Goal: Information Seeking & Learning: Learn about a topic

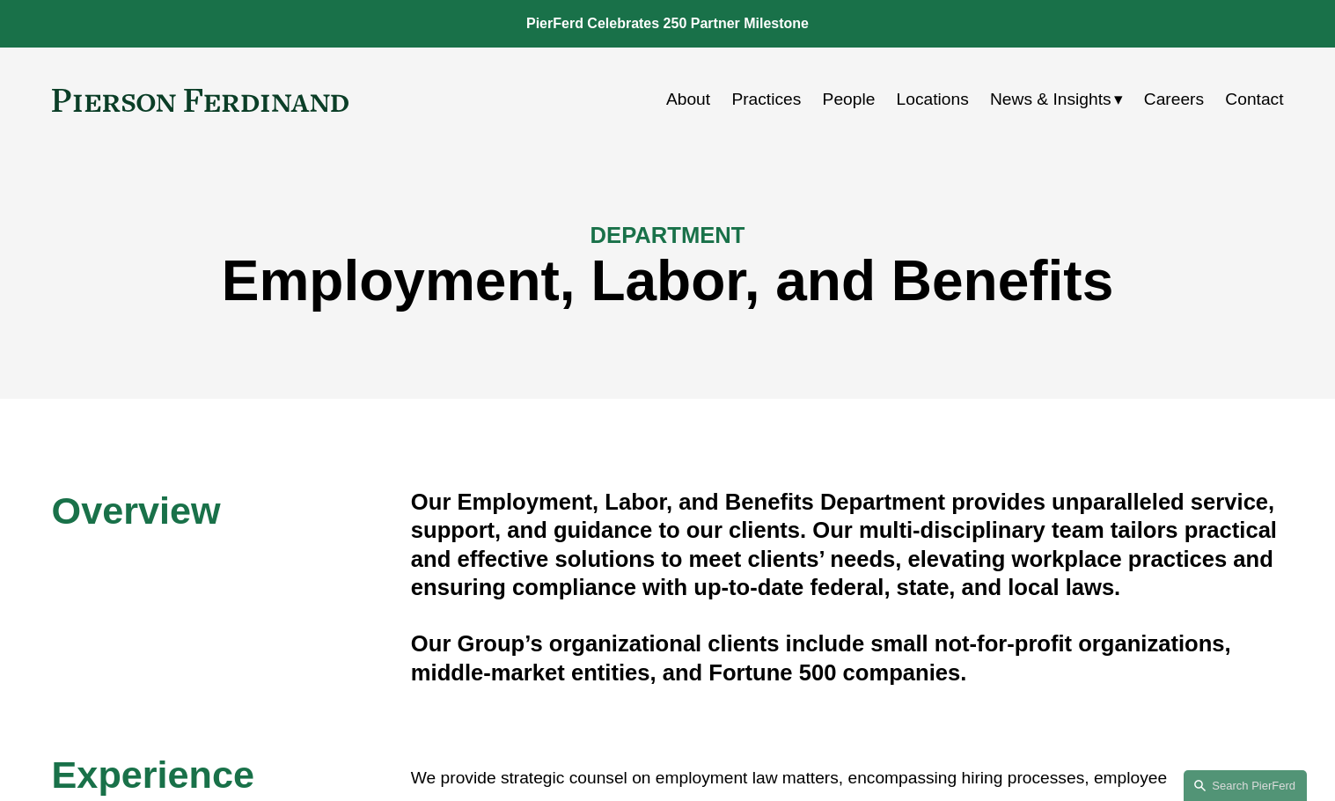
click at [921, 99] on link "Locations" at bounding box center [933, 99] width 72 height 33
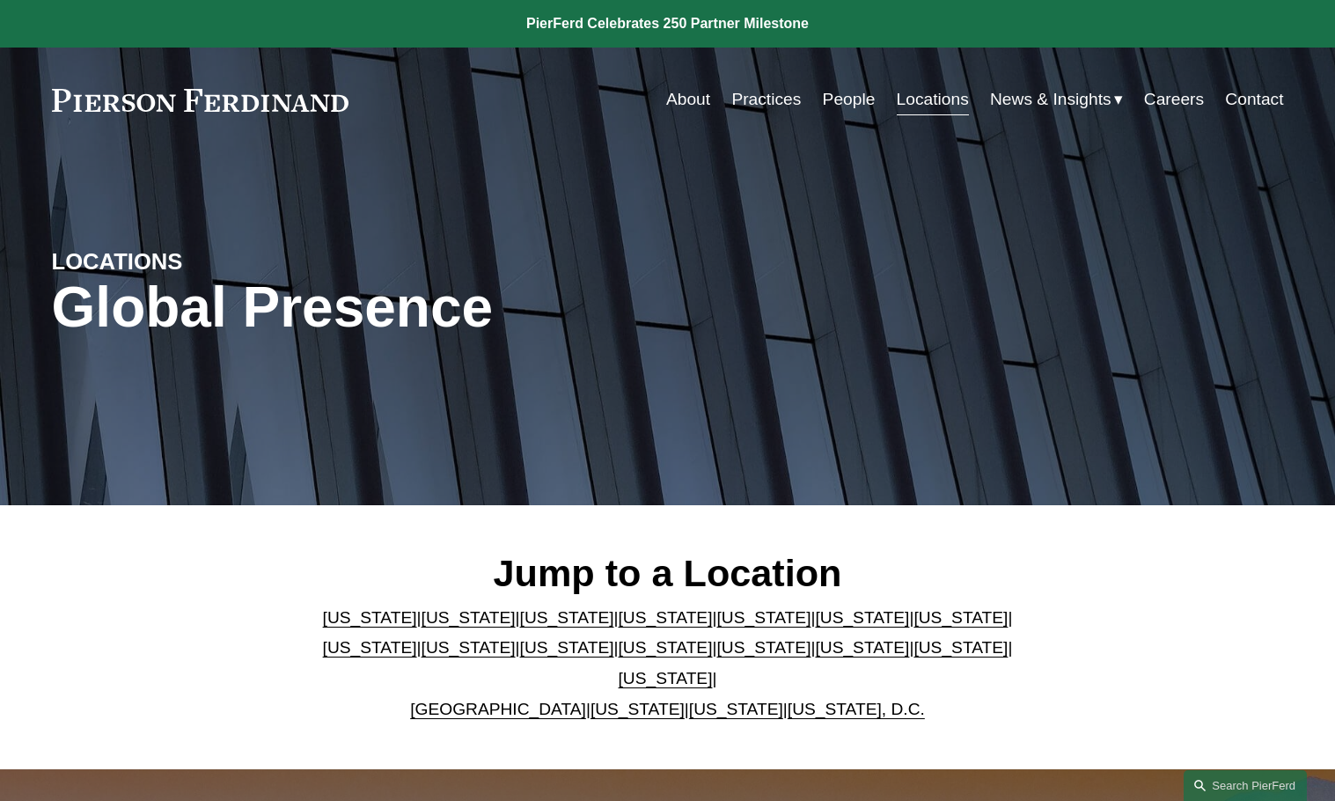
click at [913, 626] on link "[US_STATE]" at bounding box center [960, 617] width 94 height 18
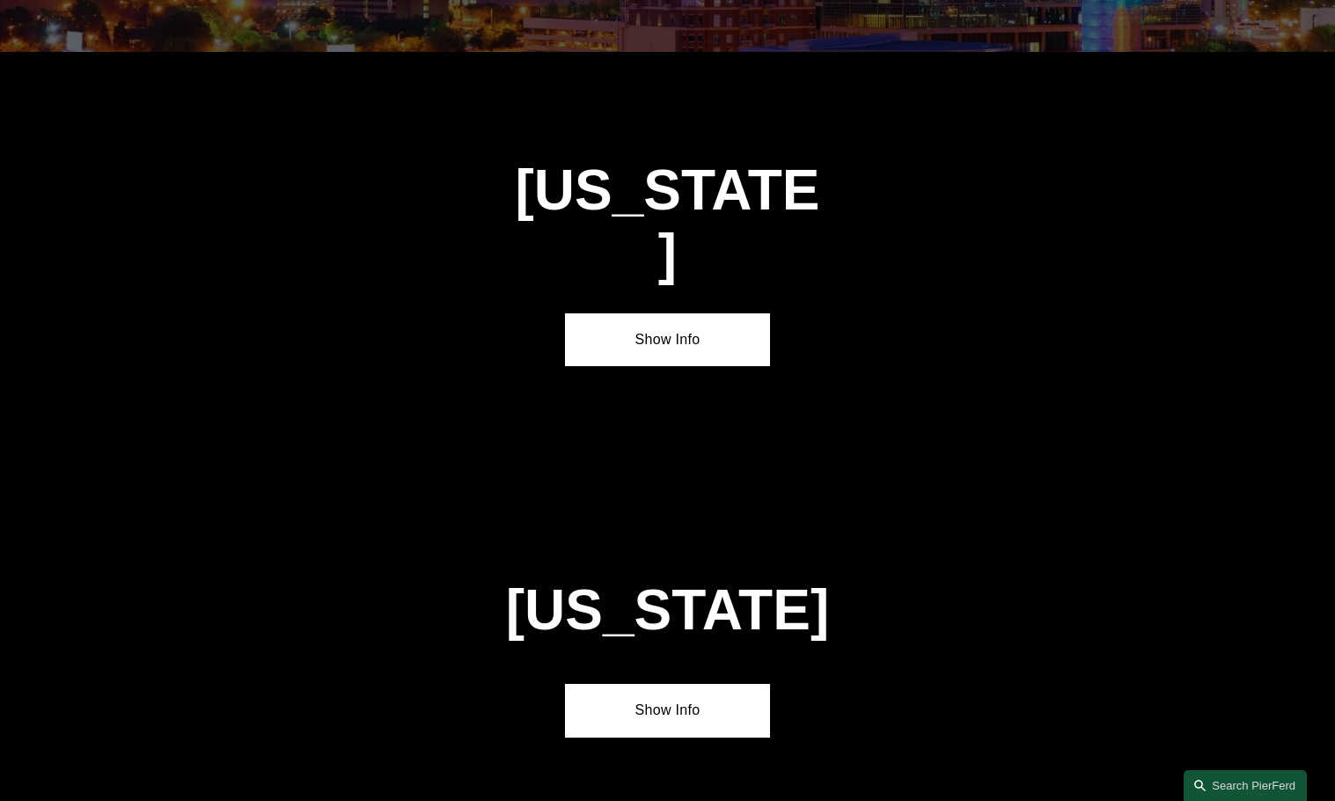
scroll to position [2994, 0]
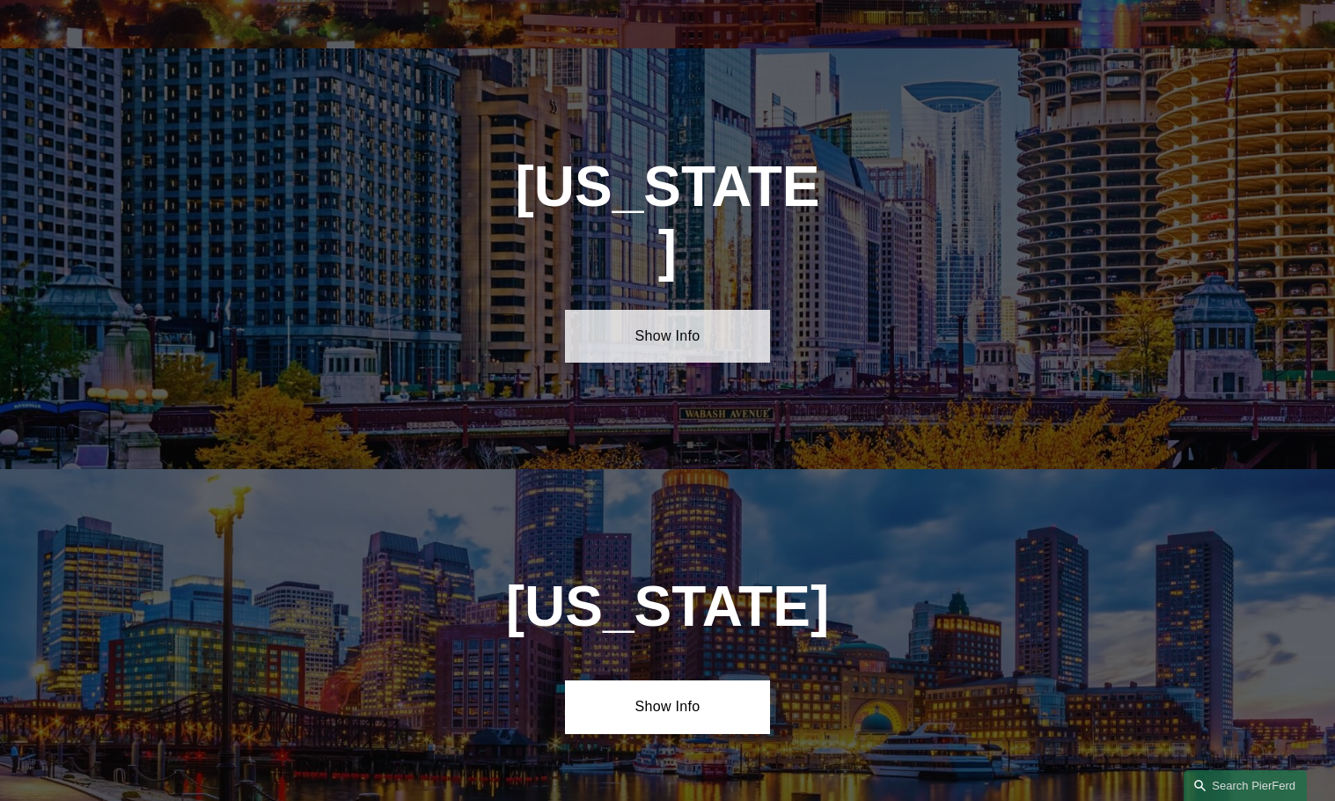
click at [679, 310] on link "Show Info" at bounding box center [667, 336] width 205 height 53
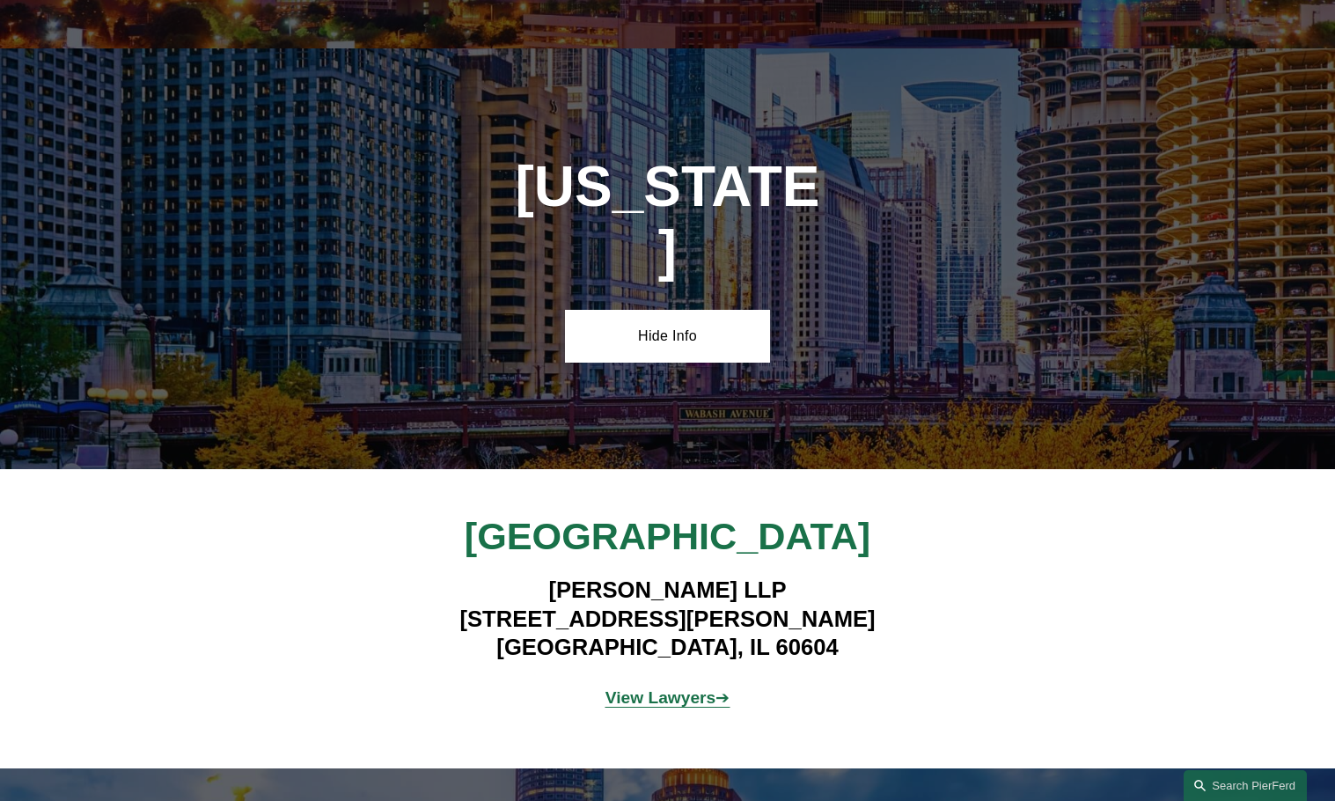
click at [644, 688] on strong "View Lawyers" at bounding box center [660, 697] width 111 height 18
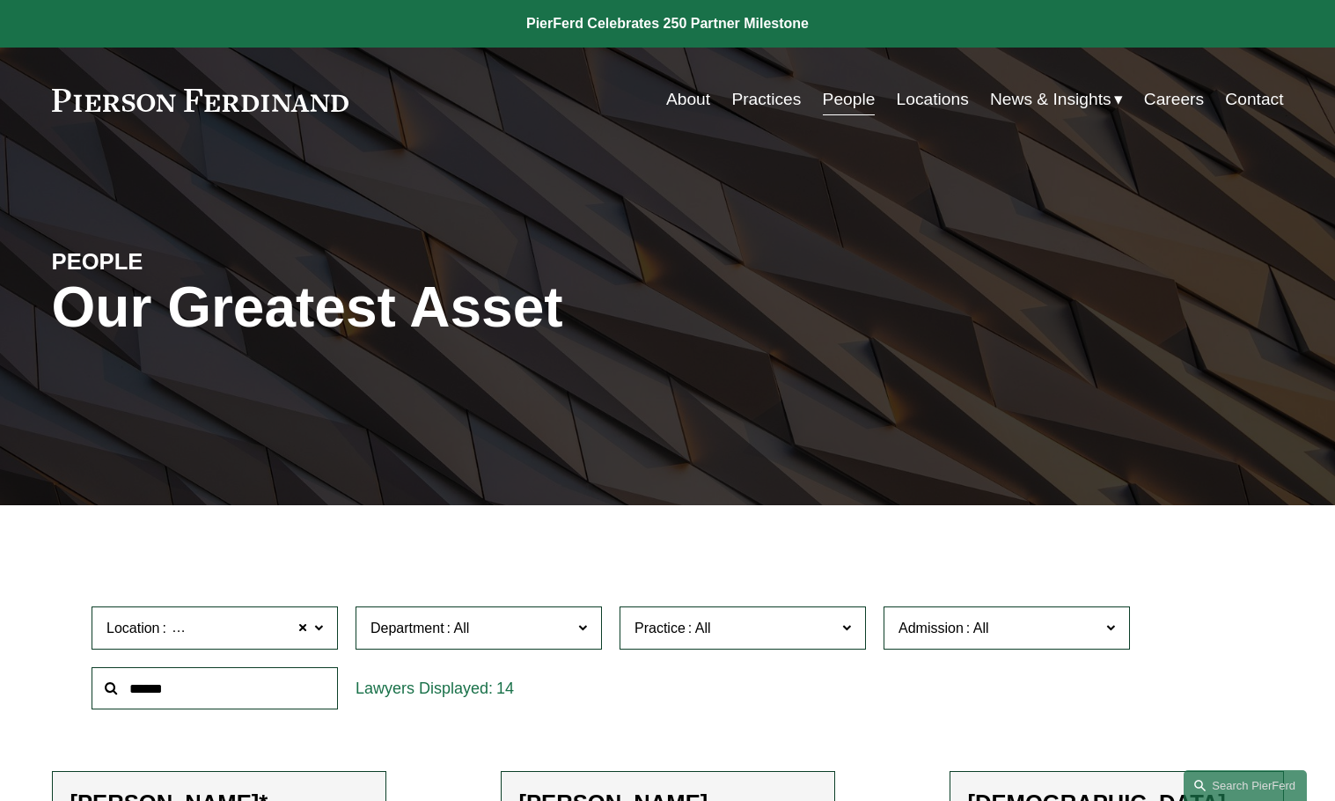
scroll to position [440, 0]
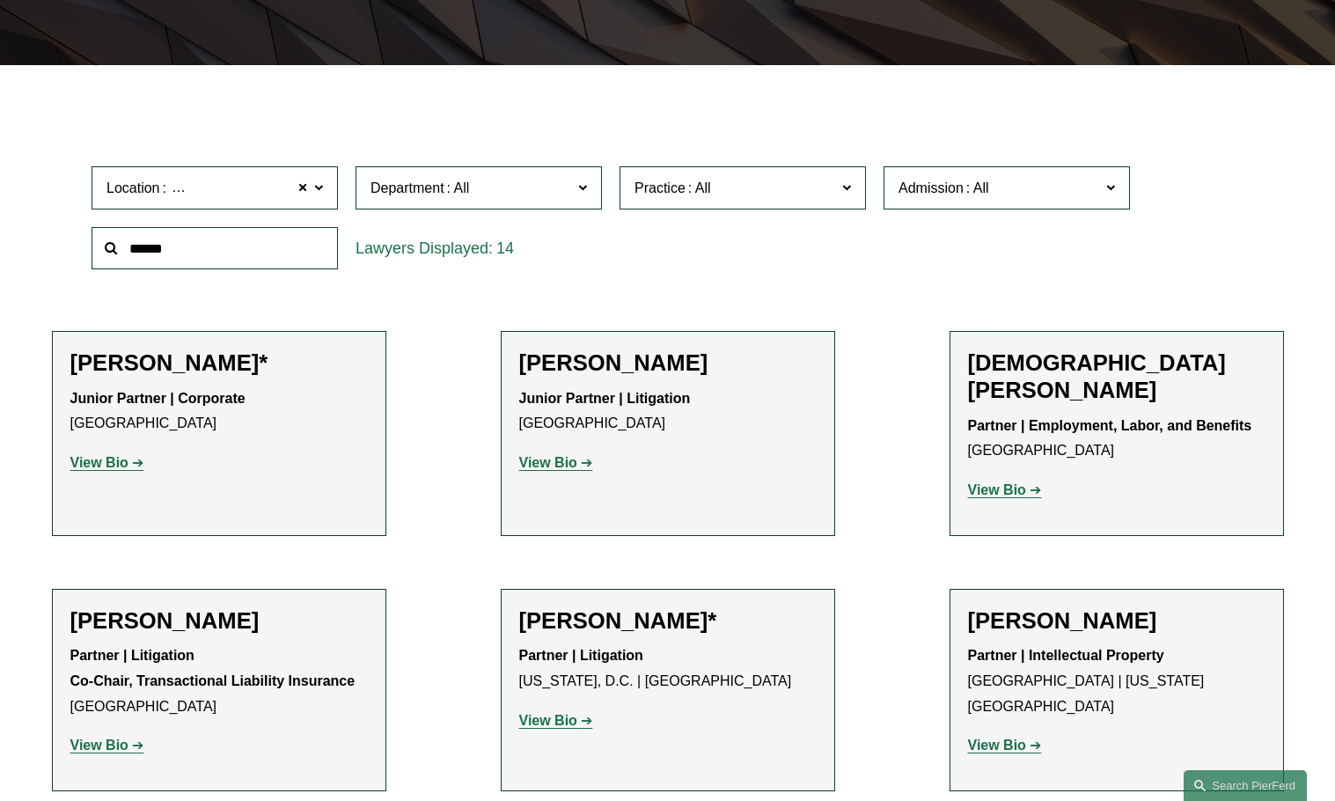
click at [538, 454] on p "View Bio" at bounding box center [667, 463] width 297 height 26
click at [546, 465] on strong "View Bio" at bounding box center [548, 462] width 58 height 15
click at [1003, 482] on strong "View Bio" at bounding box center [997, 489] width 58 height 15
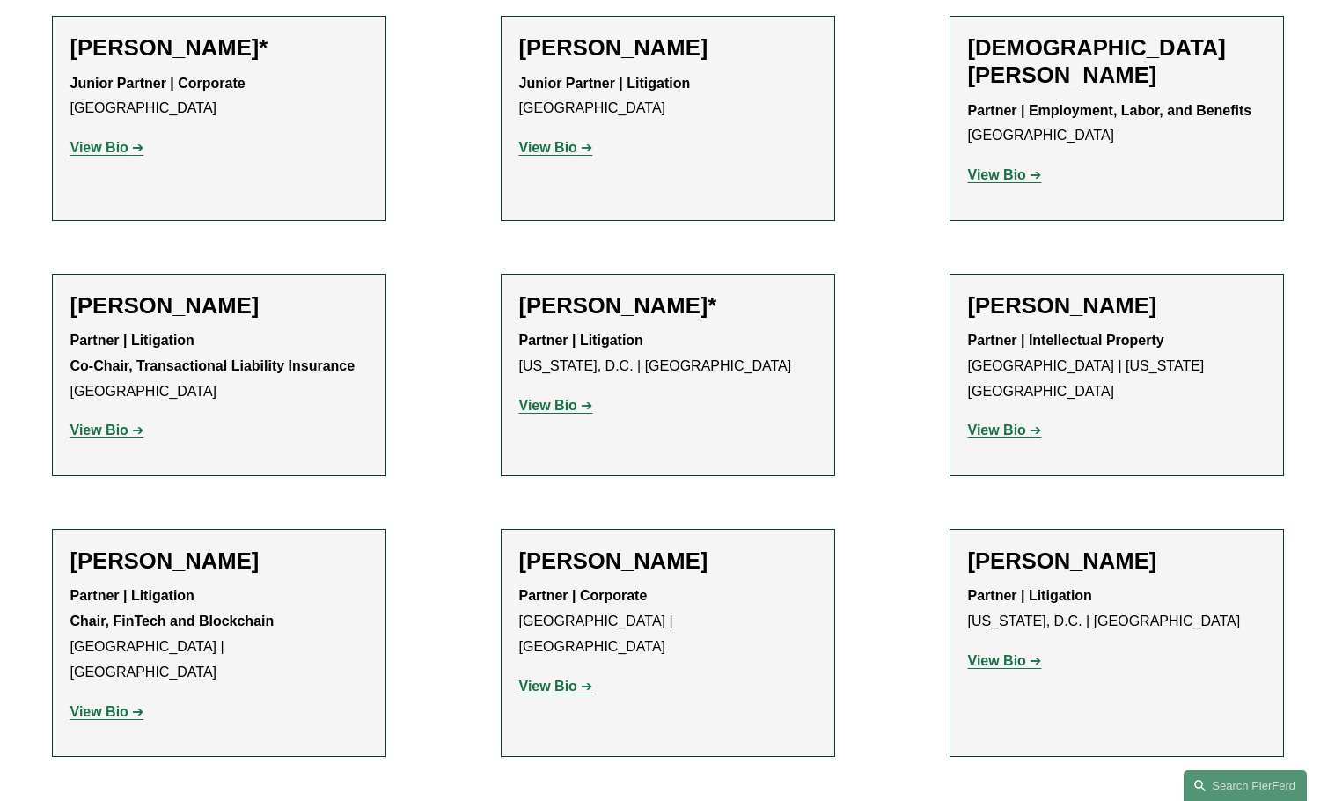
scroll to position [862, 0]
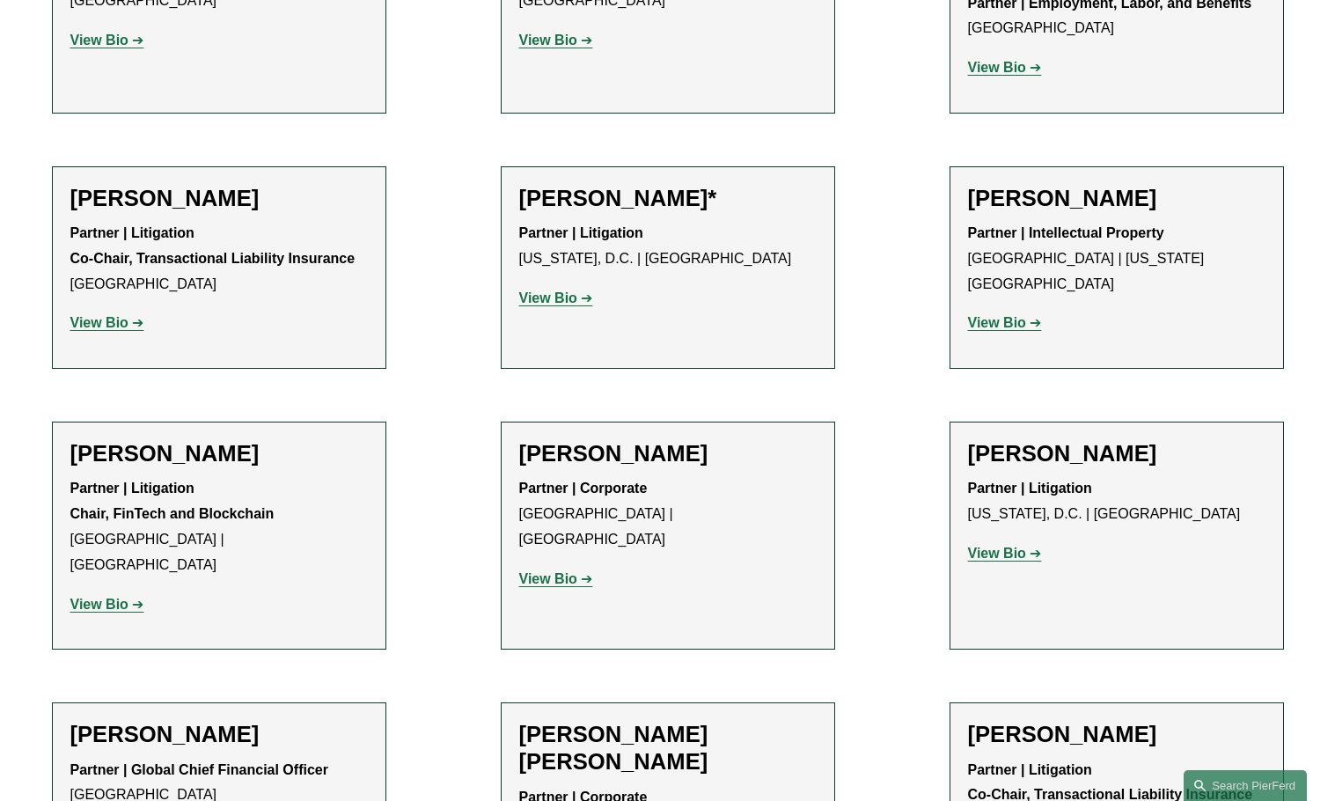
click at [528, 571] on strong "View Bio" at bounding box center [548, 578] width 58 height 15
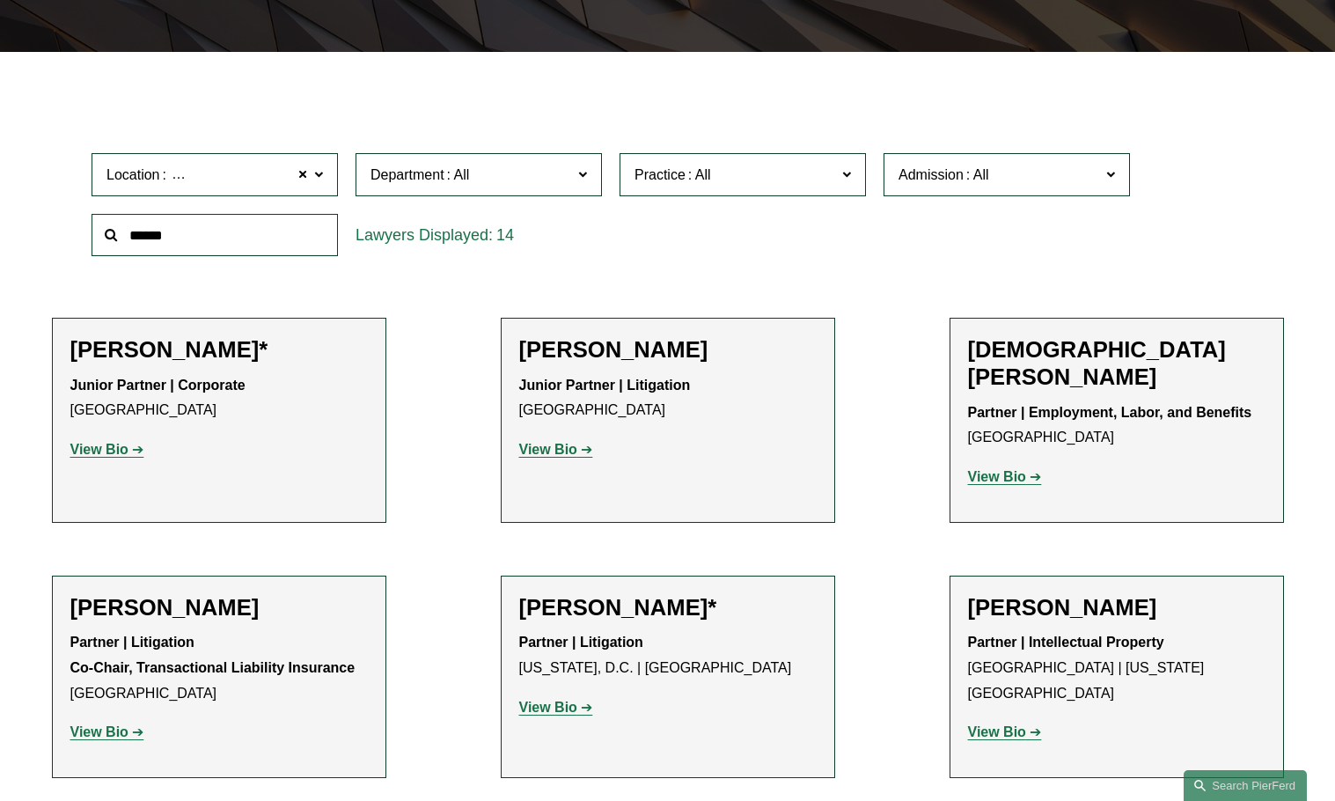
scroll to position [422, 0]
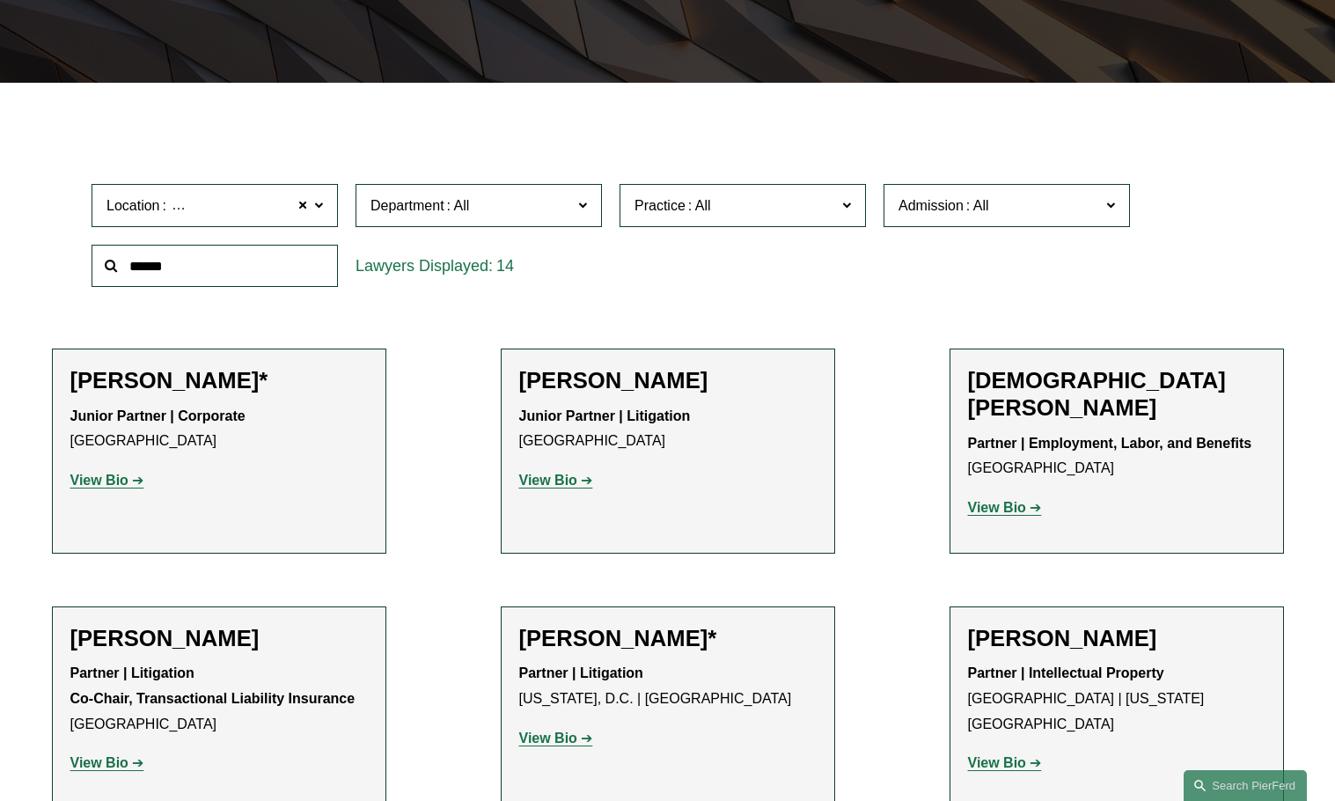
click at [1111, 202] on span at bounding box center [1110, 205] width 9 height 23
click at [0, 0] on link "Wisconsin" at bounding box center [0, 0] width 0 height 0
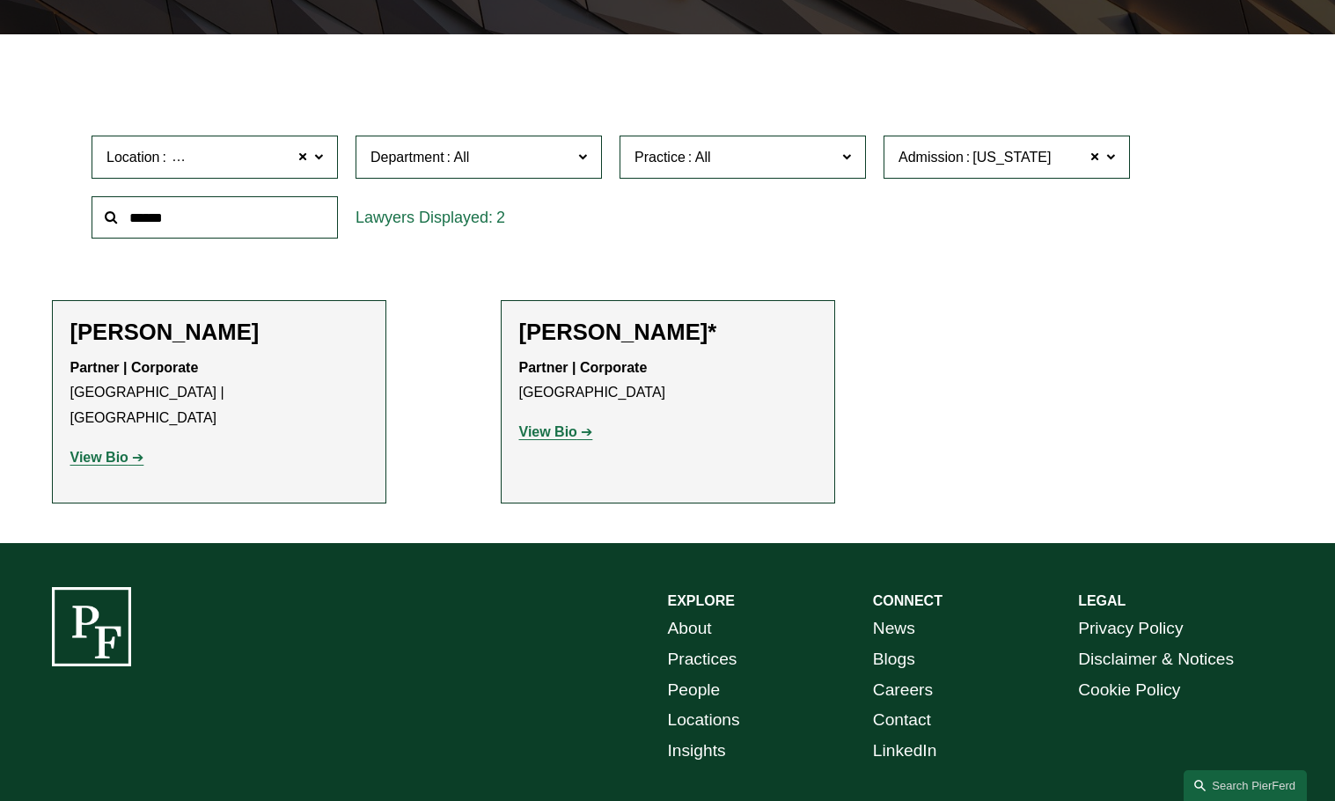
scroll to position [502, 0]
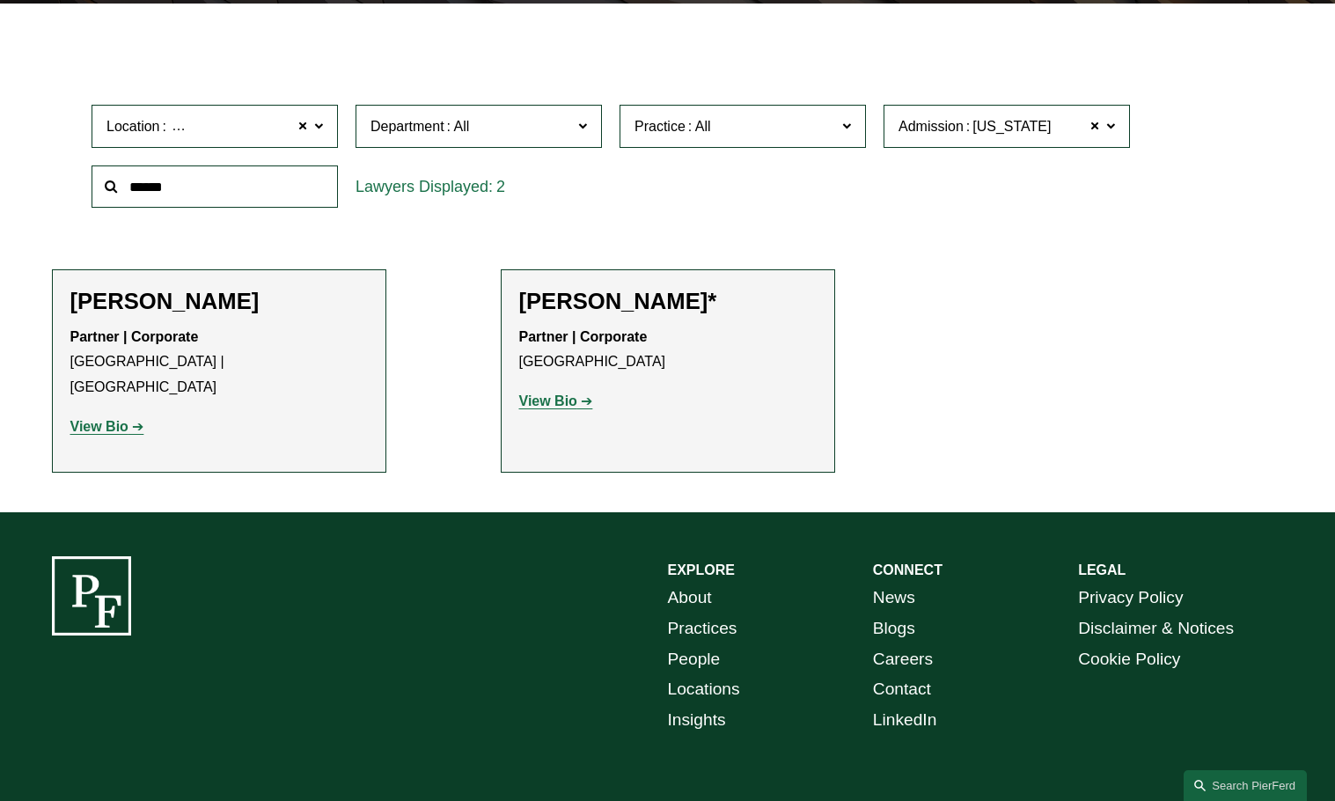
click at [551, 408] on strong "View Bio" at bounding box center [548, 400] width 58 height 15
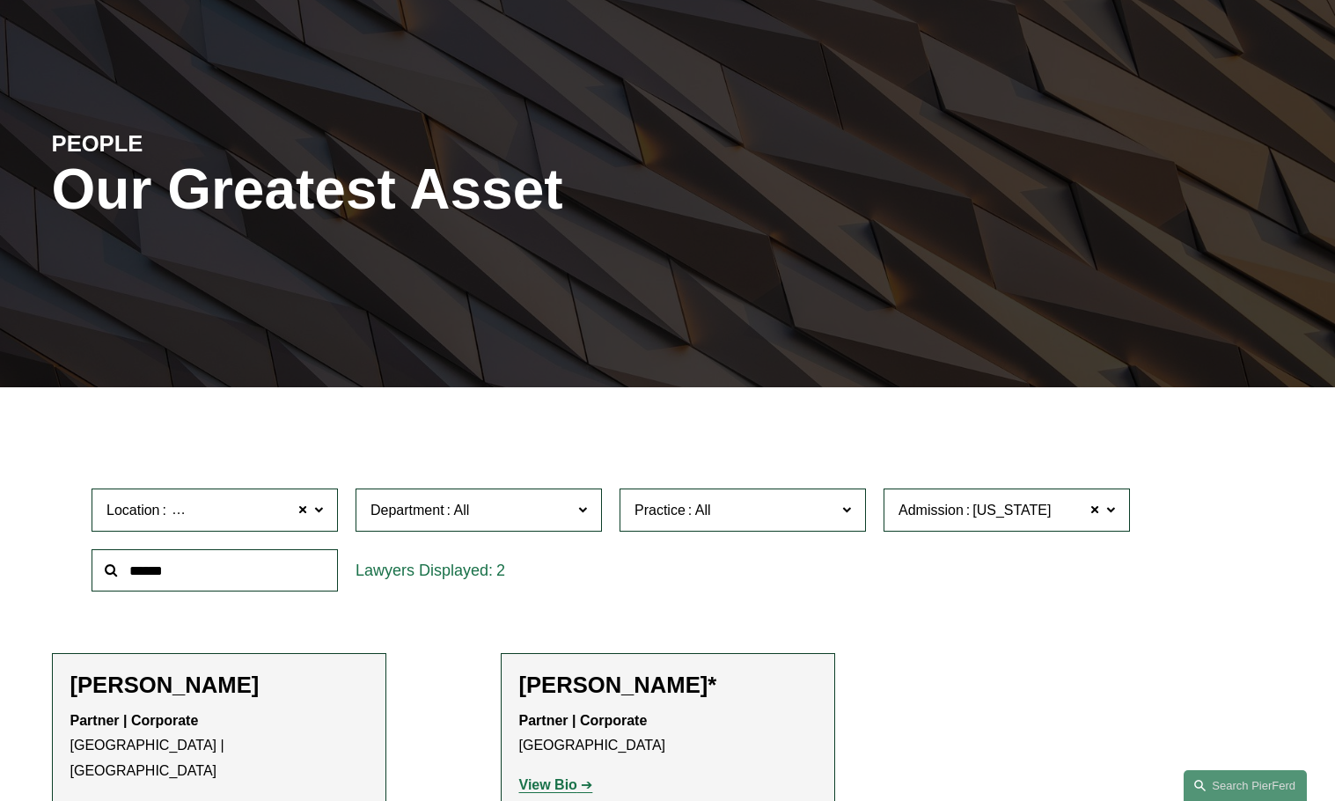
scroll to position [62, 0]
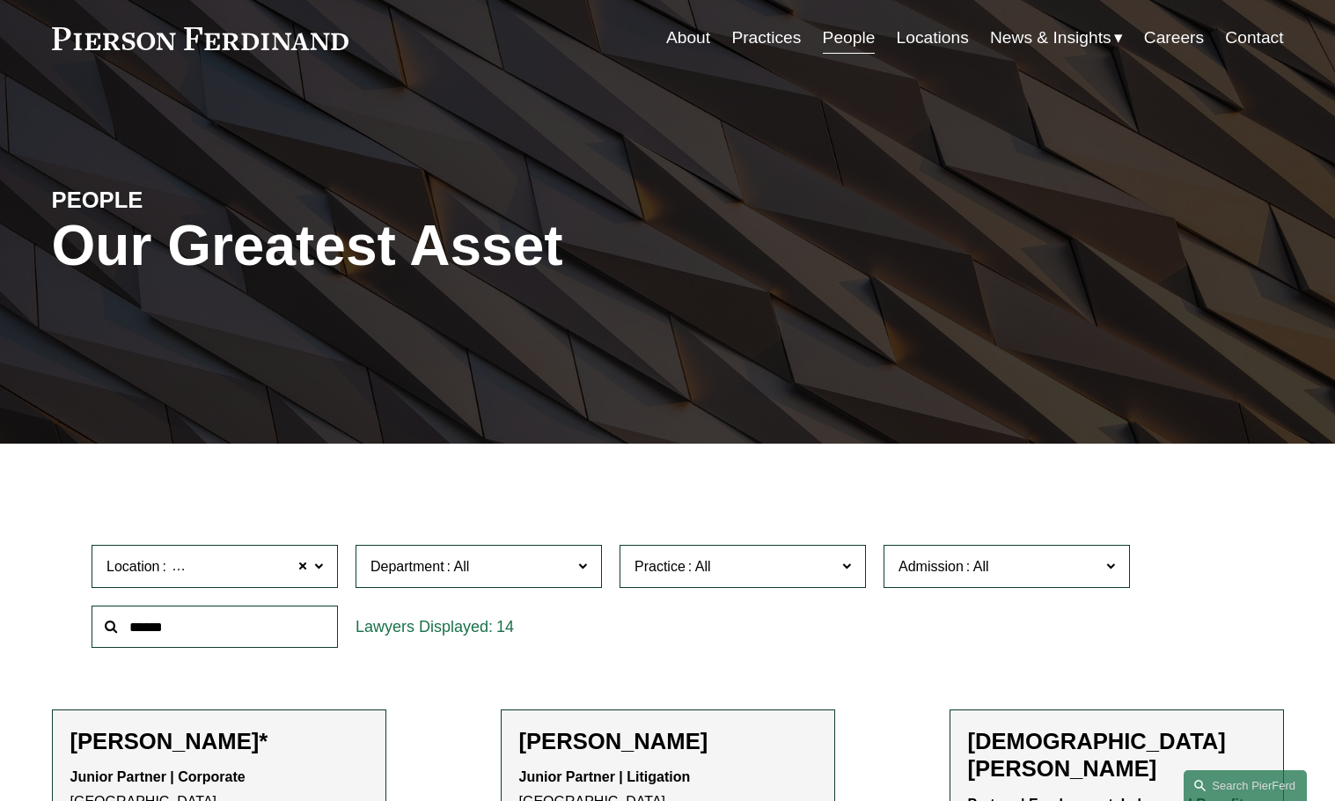
scroll to position [88, 0]
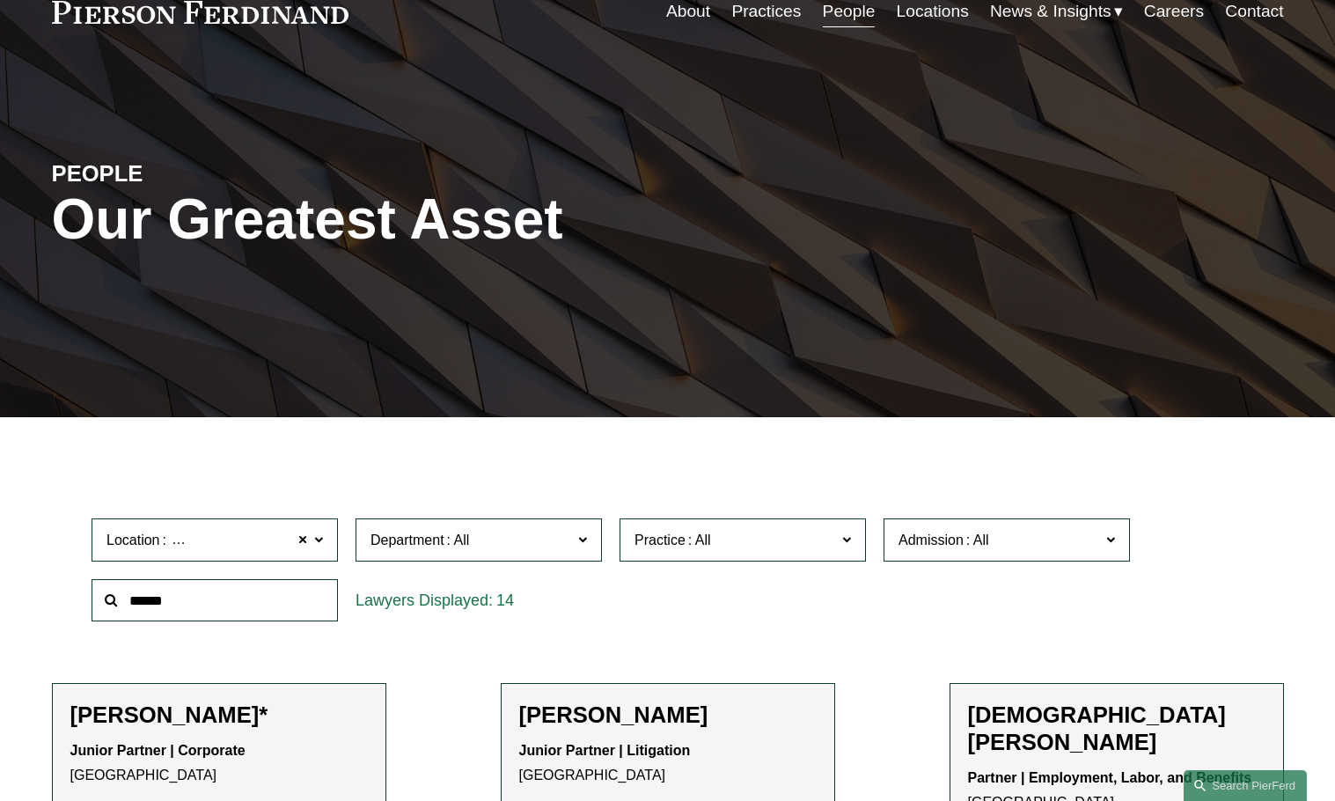
click at [1106, 543] on span at bounding box center [1110, 539] width 9 height 23
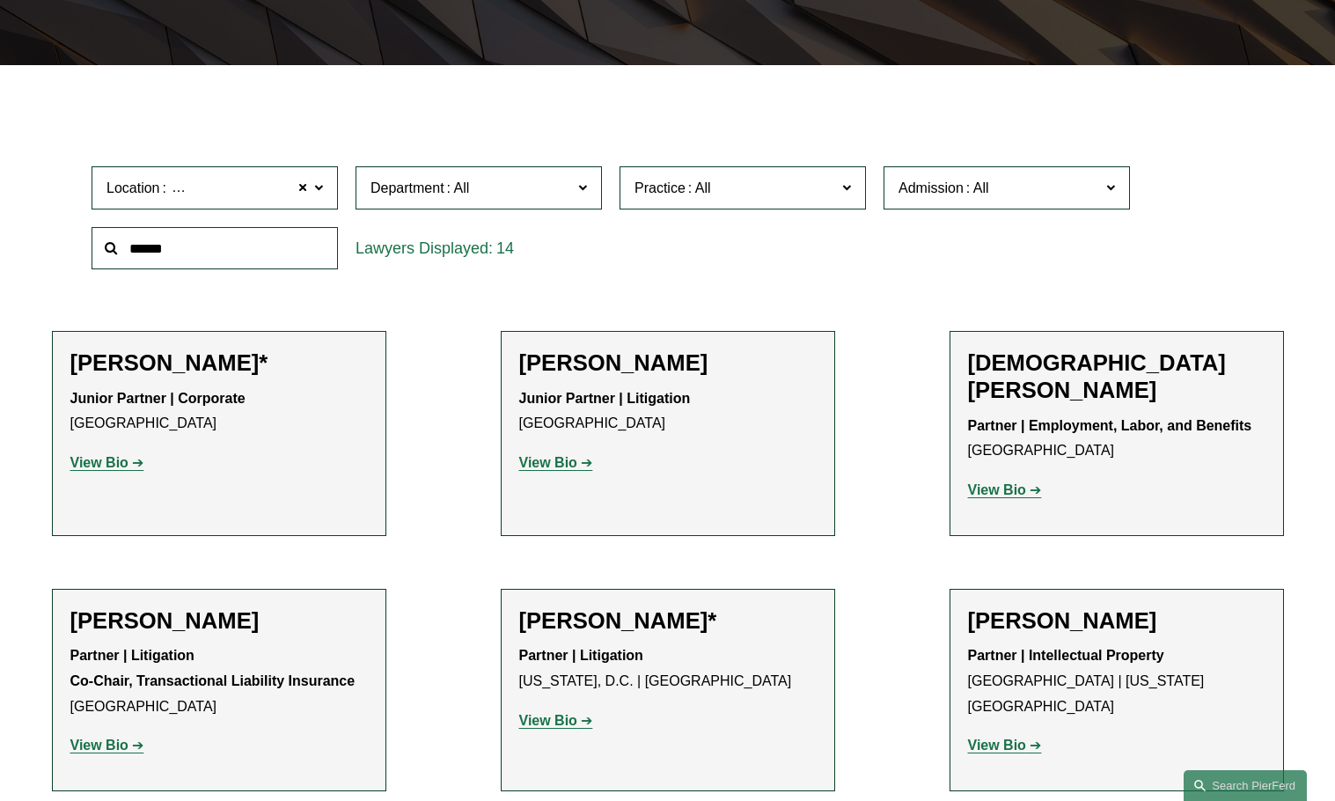
scroll to position [797, 0]
click at [0, 0] on link "[US_STATE]" at bounding box center [0, 0] width 0 height 0
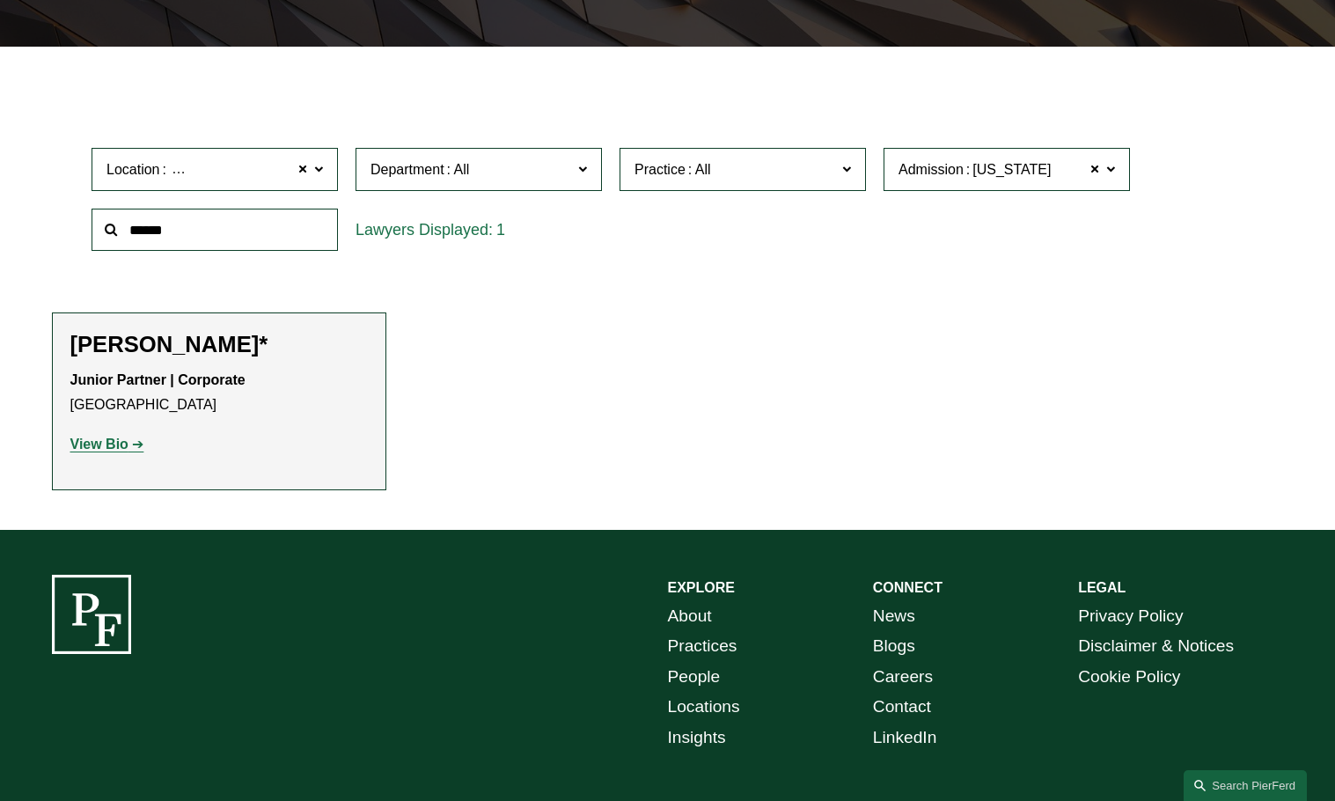
scroll to position [502, 0]
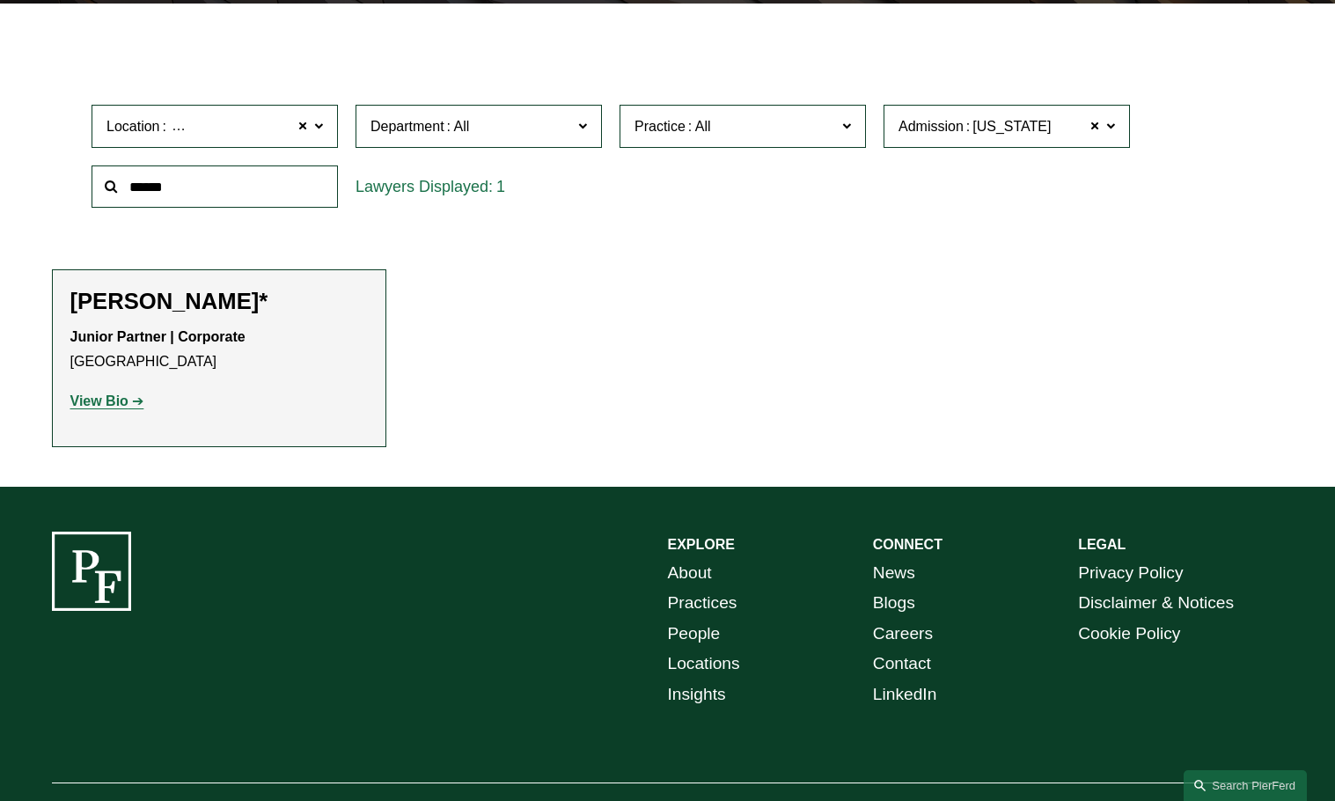
click at [96, 399] on strong "View Bio" at bounding box center [99, 400] width 58 height 15
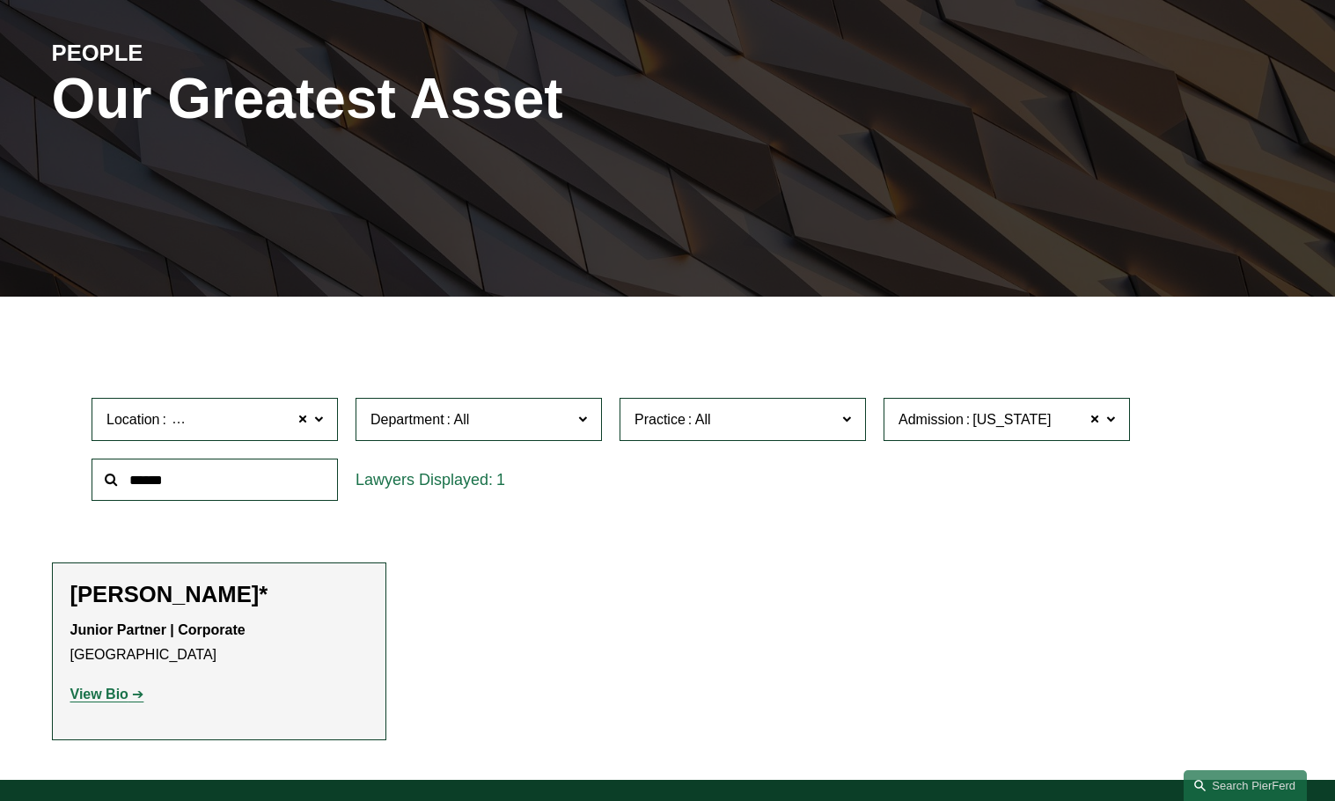
scroll to position [62, 0]
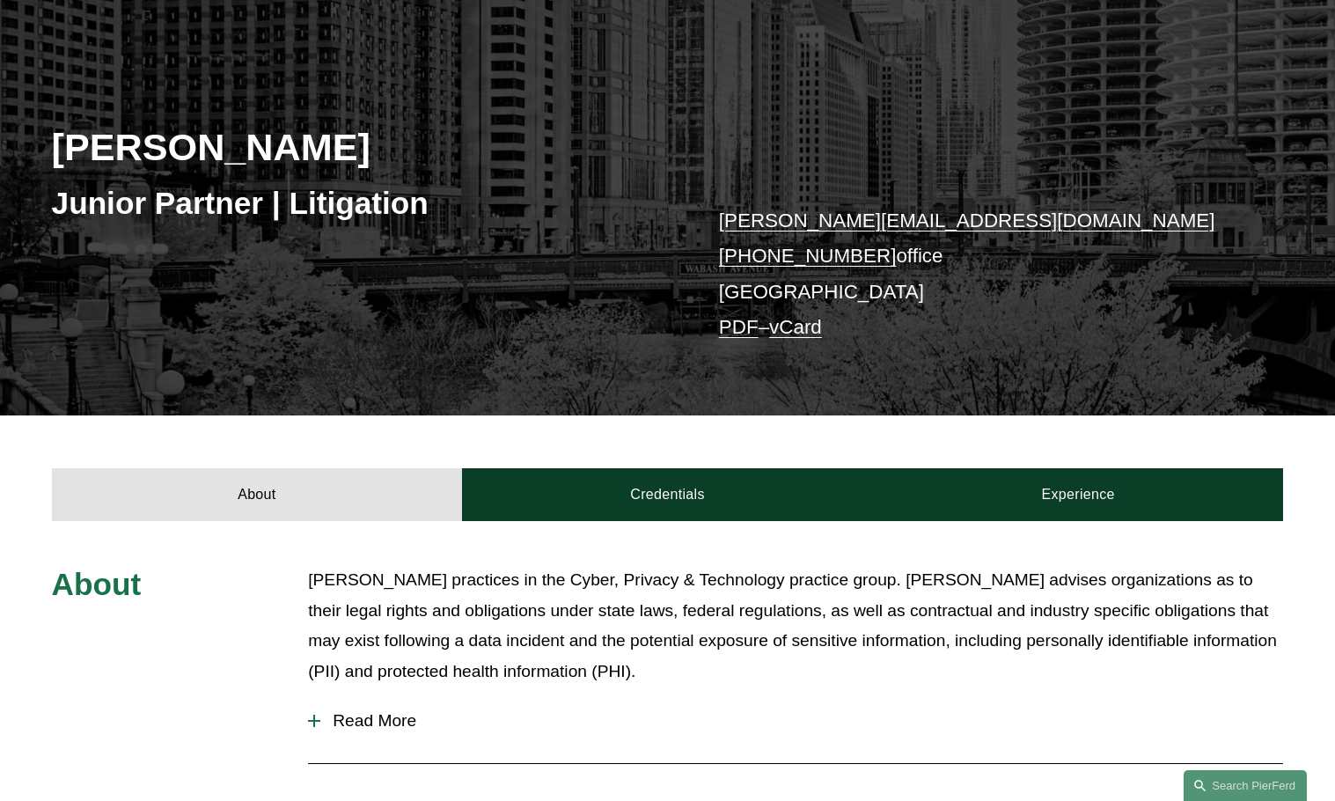
scroll to position [176, 0]
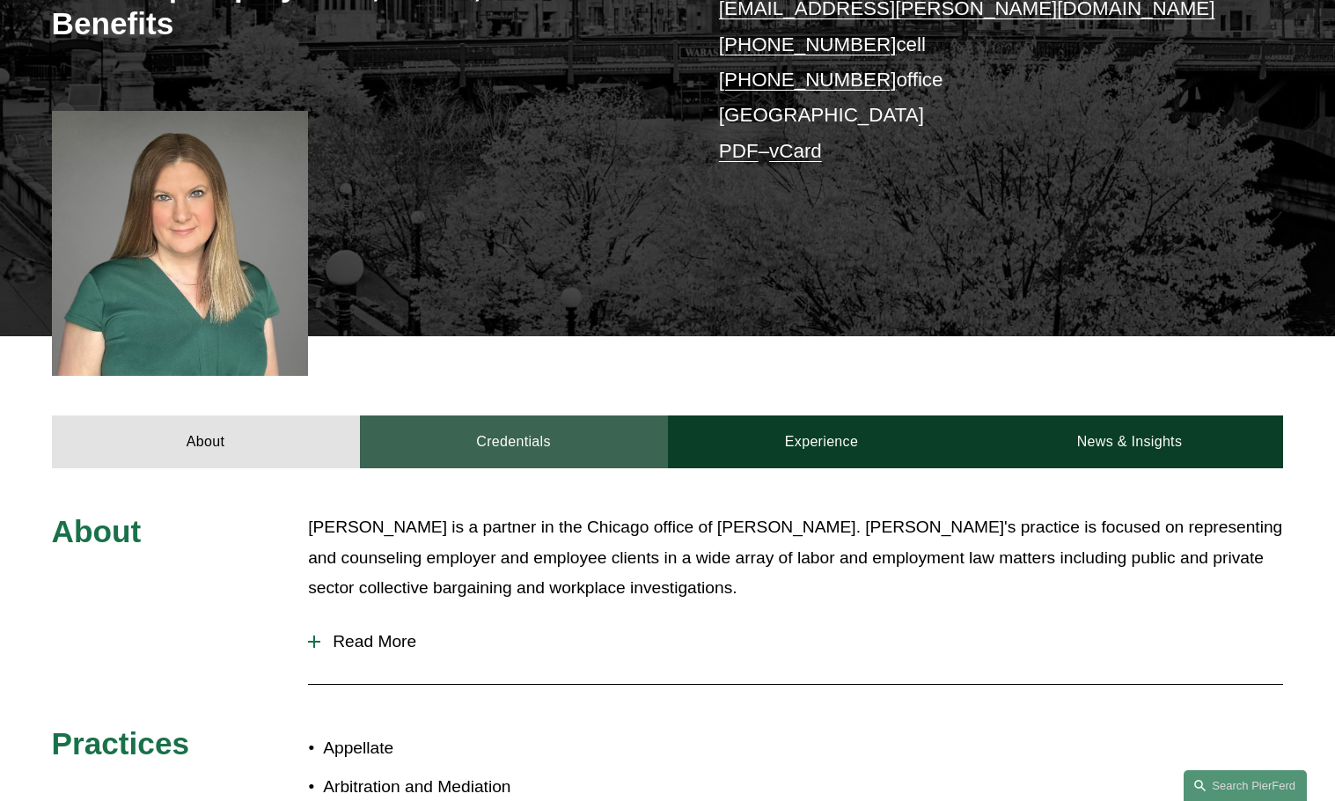
scroll to position [440, 0]
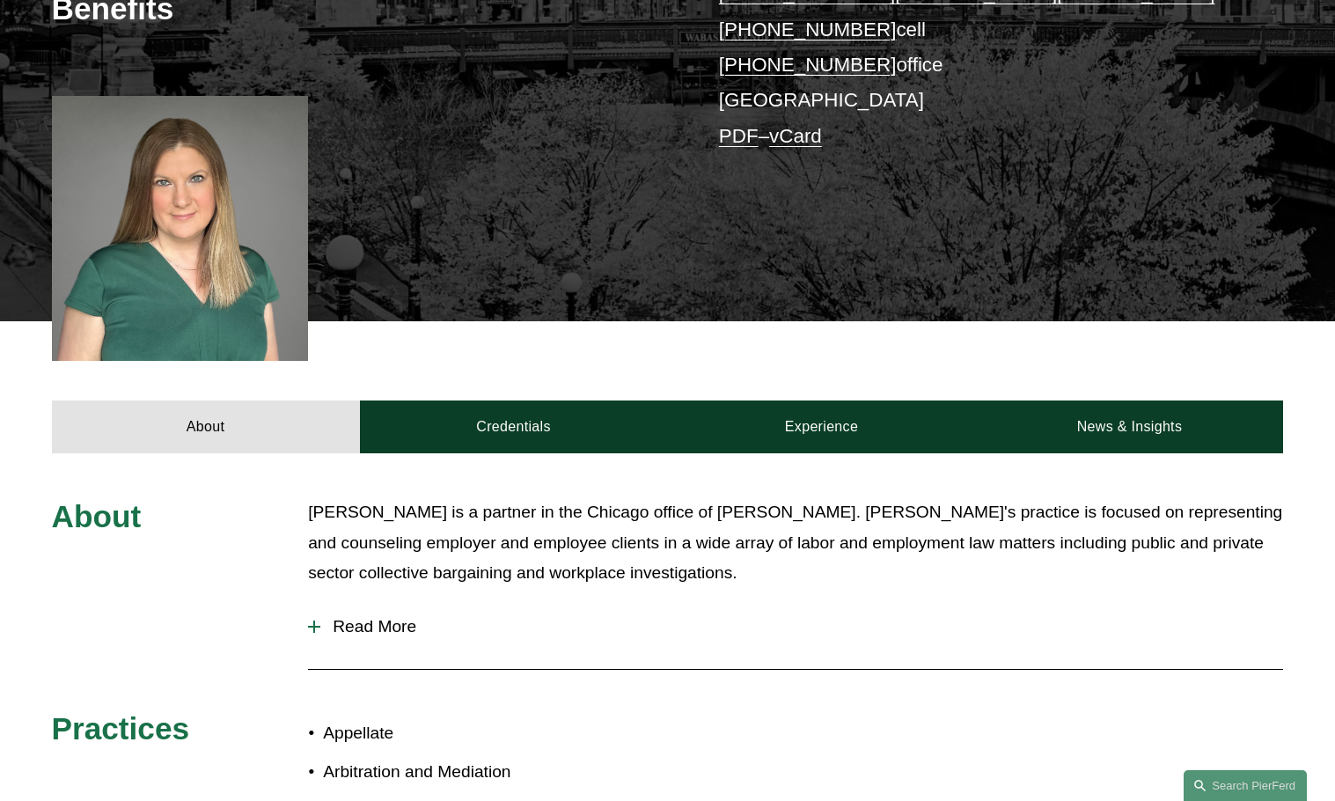
click at [368, 617] on span "Read More" at bounding box center [801, 626] width 963 height 19
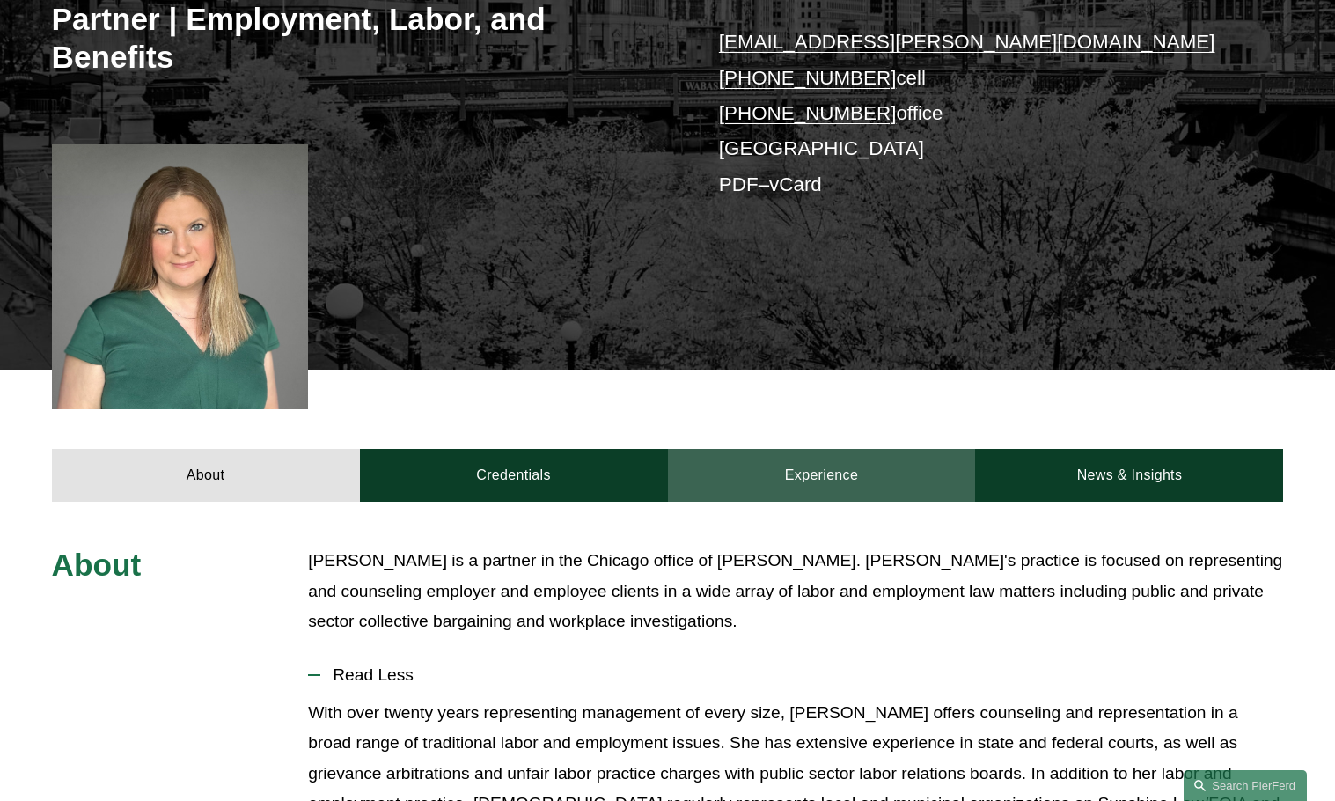
scroll to position [352, 0]
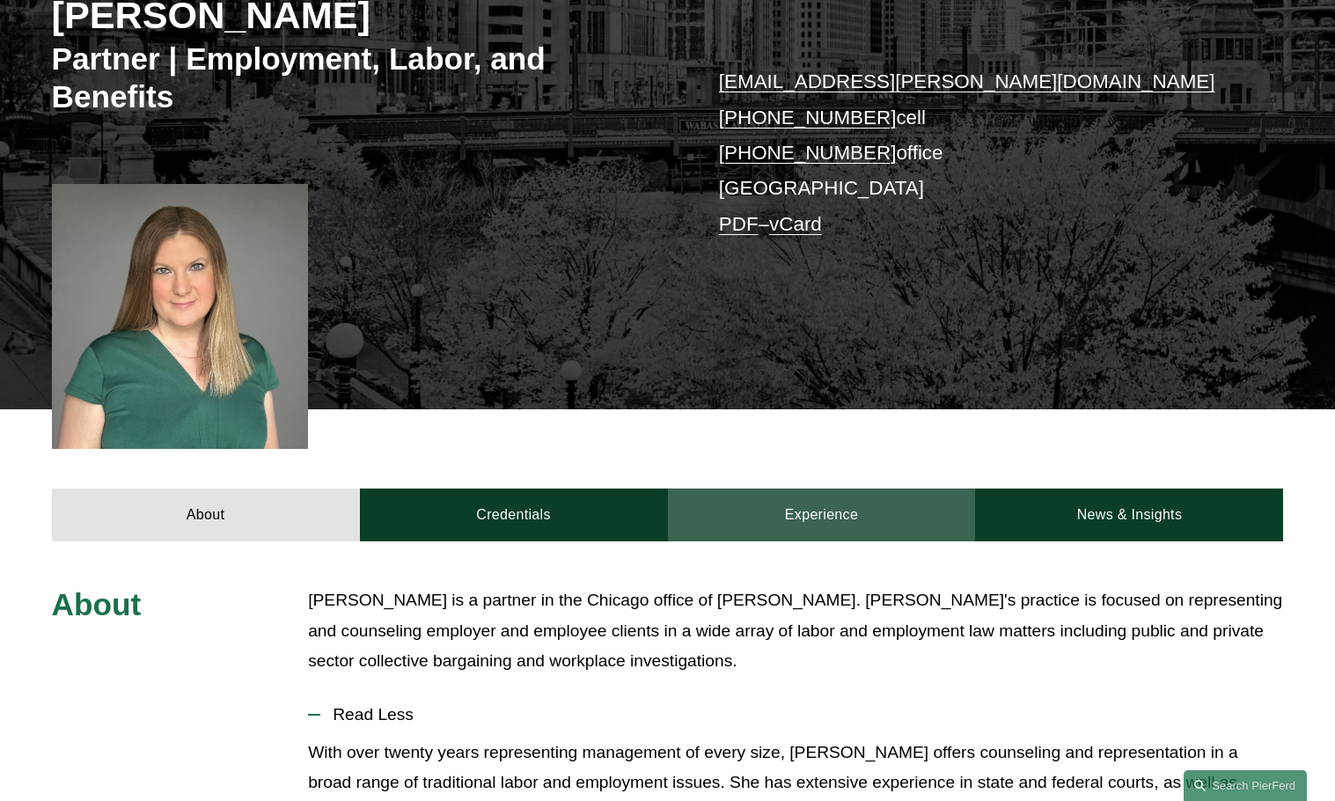
click at [861, 488] on link "Experience" at bounding box center [822, 514] width 308 height 53
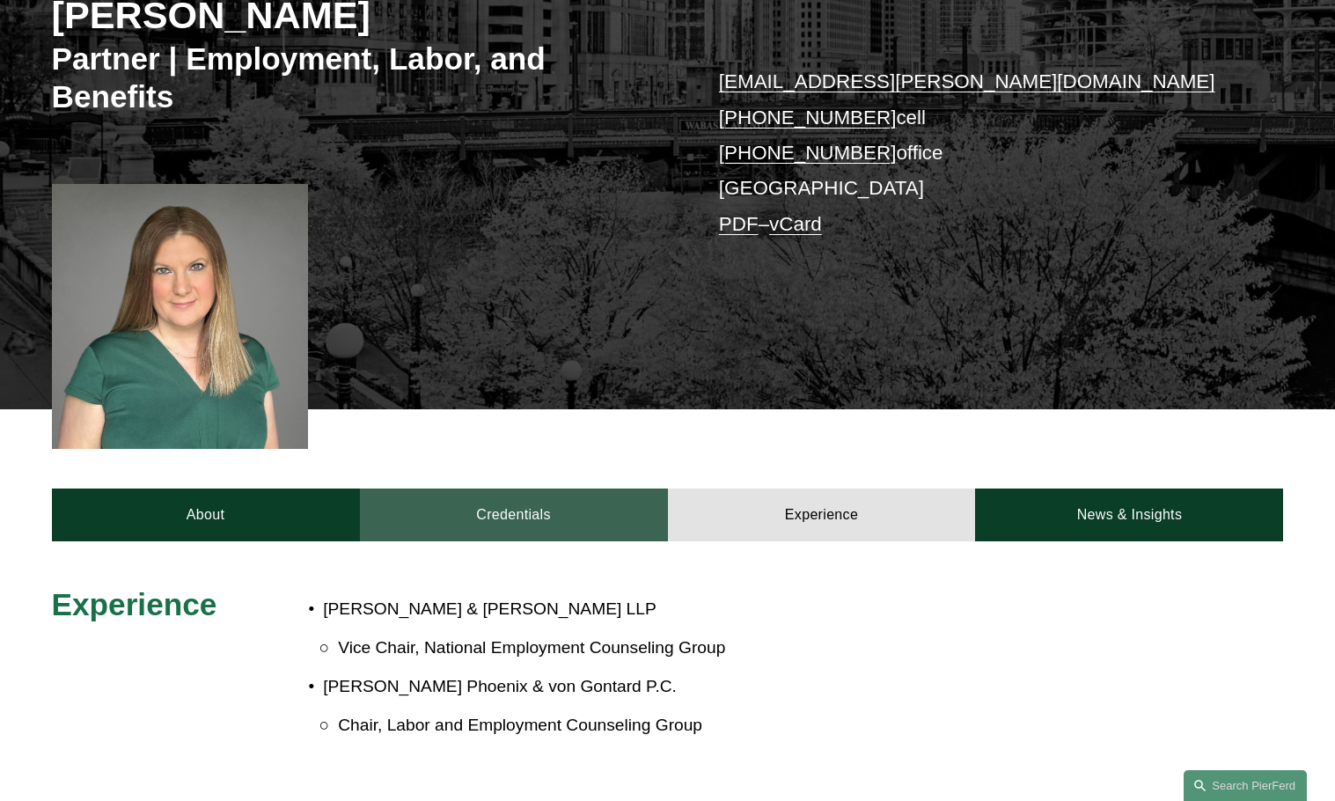
click at [566, 488] on link "Credentials" at bounding box center [514, 514] width 308 height 53
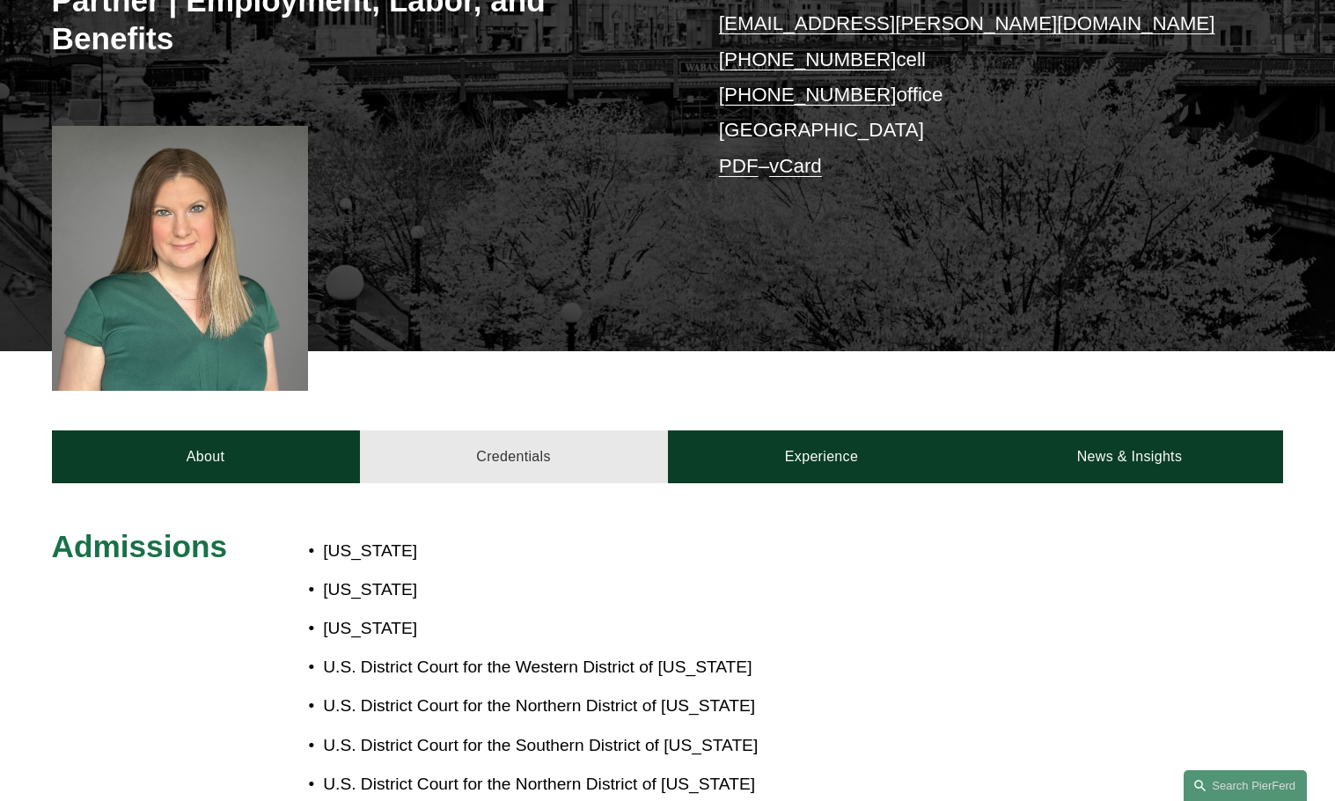
scroll to position [440, 0]
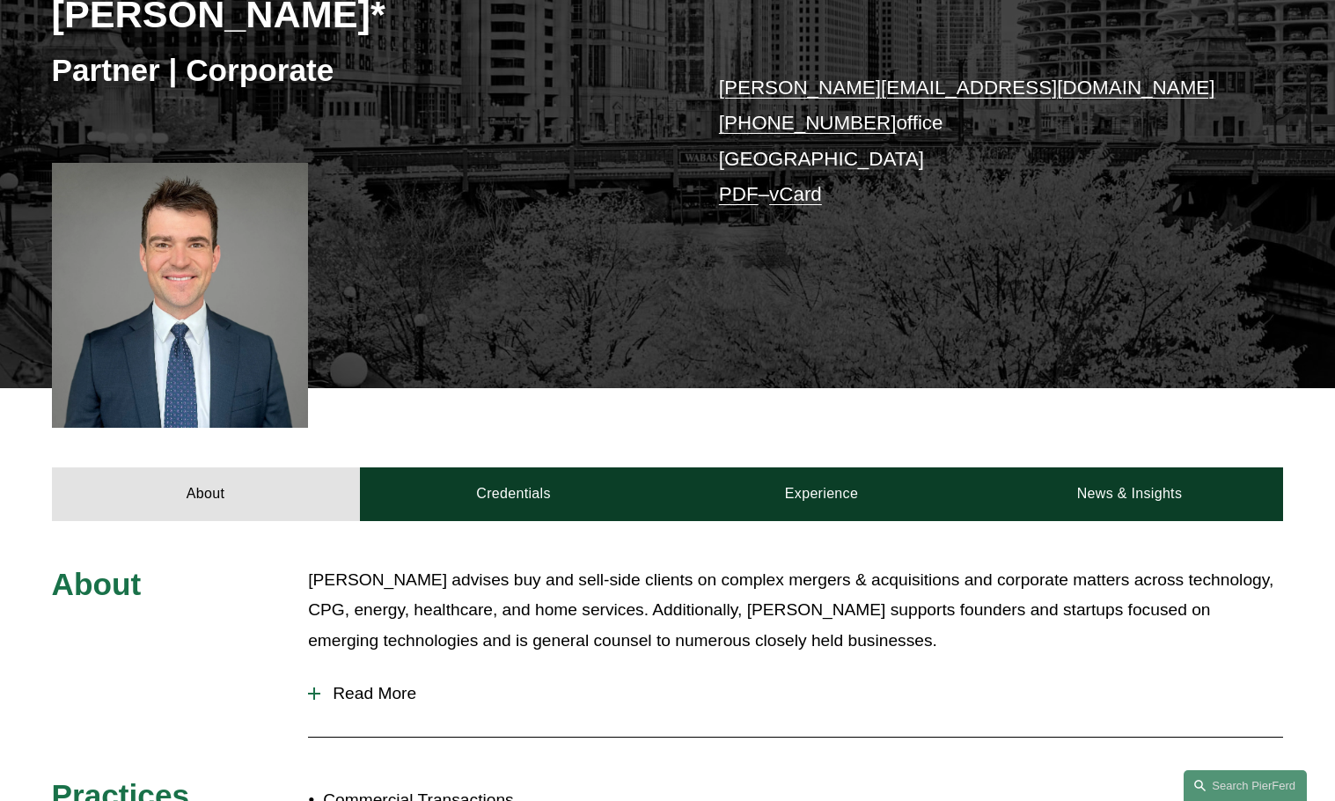
scroll to position [352, 0]
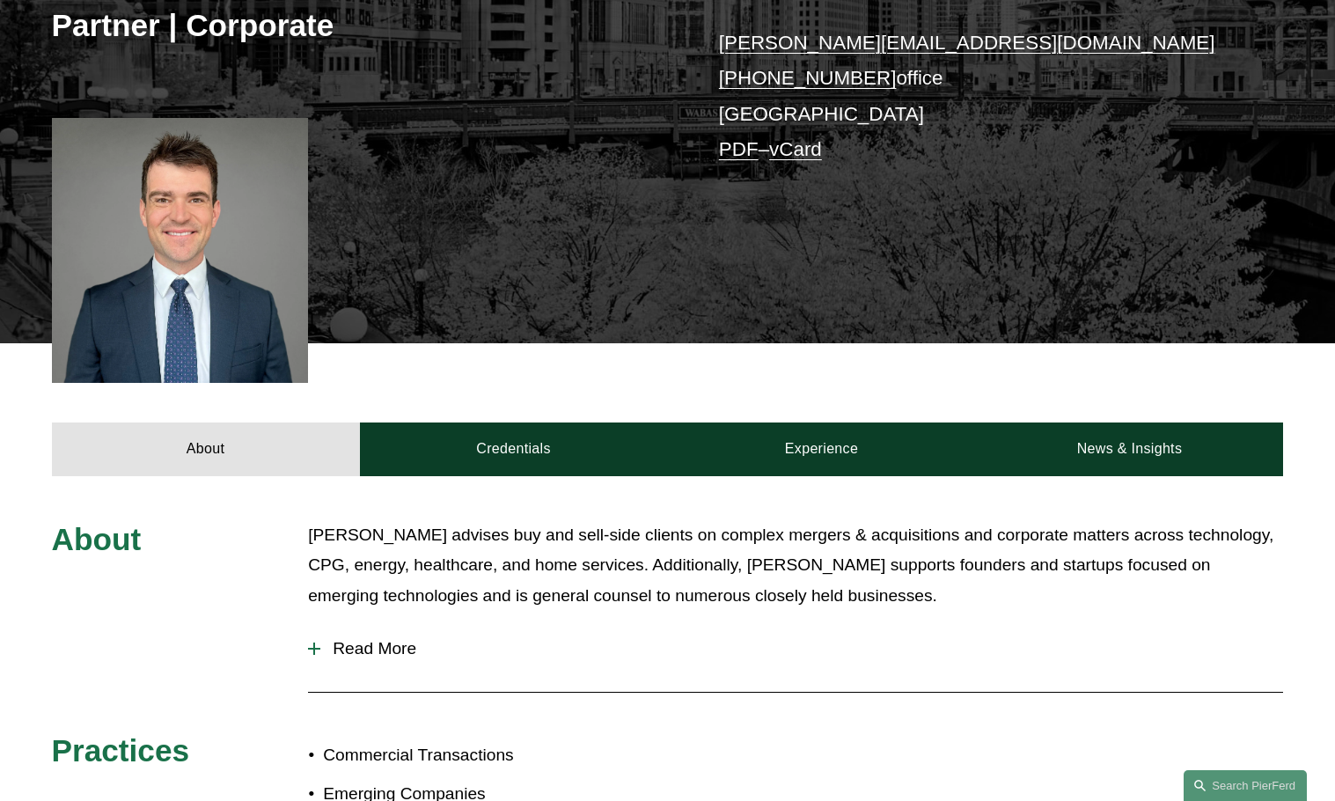
click at [359, 648] on span "Read More" at bounding box center [801, 648] width 963 height 19
